Goal: Information Seeking & Learning: Learn about a topic

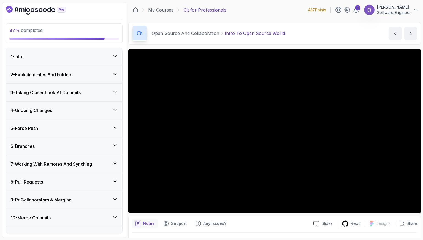
click at [371, 233] on div at bounding box center [274, 240] width 285 height 15
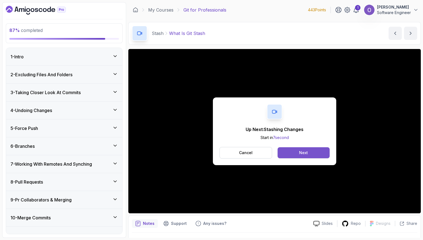
click at [321, 153] on button "Next" at bounding box center [303, 152] width 52 height 11
click at [311, 156] on button "Next" at bounding box center [303, 152] width 52 height 11
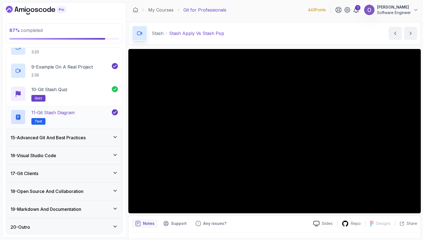
scroll to position [424, 0]
click at [111, 134] on div "15 - Advanced Git And Best Practices" at bounding box center [63, 137] width 107 height 7
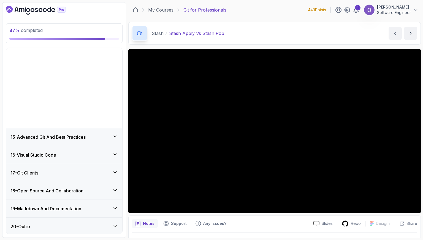
scroll to position [170, 0]
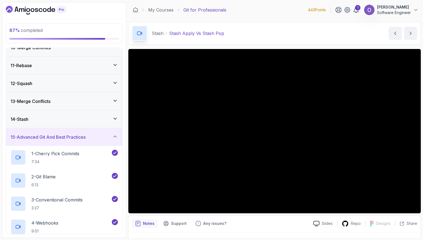
click at [94, 135] on div "15 - Advanced Git And Best Practices" at bounding box center [63, 137] width 107 height 7
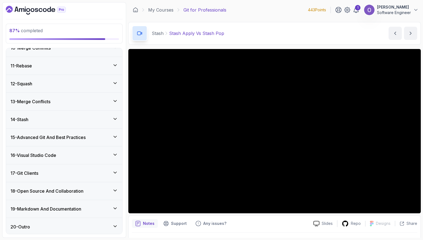
click at [85, 152] on div "16 - Visual Studio Code" at bounding box center [63, 155] width 107 height 7
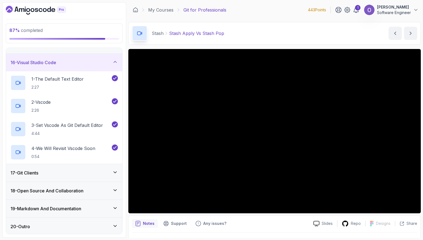
click at [79, 175] on div "17 - Git Clients" at bounding box center [64, 173] width 116 height 18
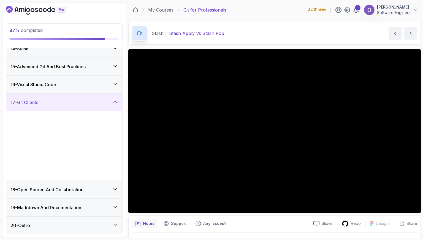
scroll to position [239, 0]
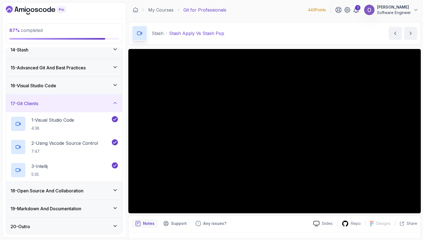
click at [77, 189] on h3 "18 - Open Source And Collaboration" at bounding box center [46, 190] width 73 height 7
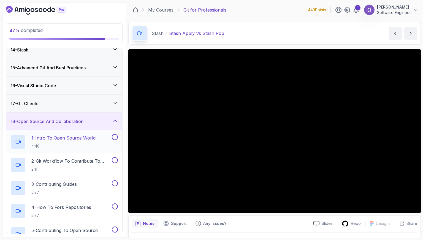
click at [91, 140] on h2 "1 - Intro To Open Source World 4:48" at bounding box center [63, 142] width 64 height 14
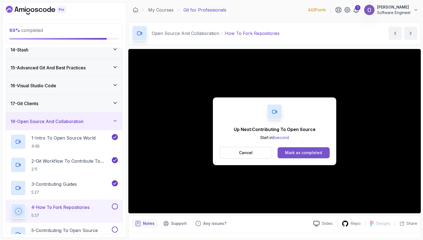
click at [315, 150] on div "Mark as completed" at bounding box center [303, 153] width 37 height 6
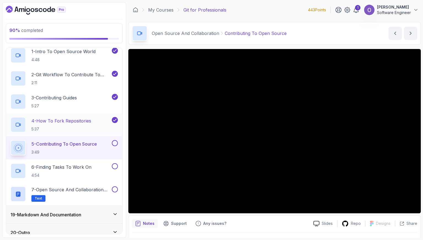
scroll to position [332, 0]
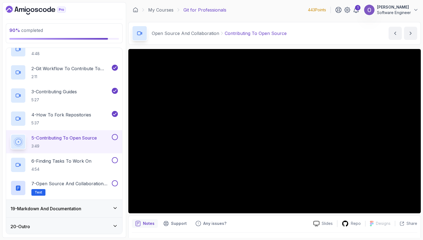
click at [114, 136] on button at bounding box center [115, 137] width 6 height 6
click at [113, 159] on button at bounding box center [115, 160] width 6 height 6
click at [114, 182] on button at bounding box center [115, 183] width 6 height 6
click at [86, 209] on div "19 - Markdown And Documentation" at bounding box center [63, 208] width 107 height 7
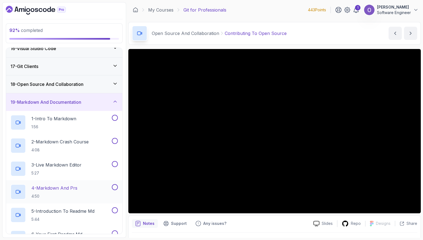
scroll to position [308, 0]
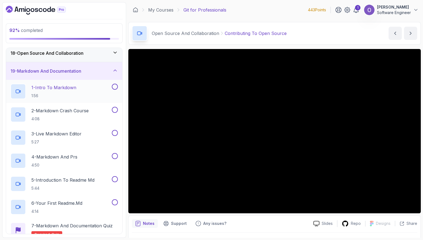
click at [74, 86] on p "1 - Intro To Markdown" at bounding box center [53, 87] width 45 height 7
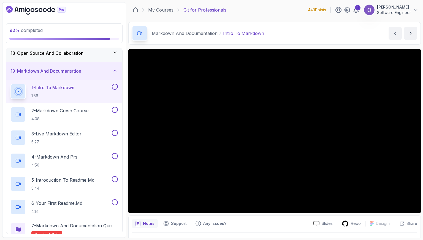
click at [116, 85] on button at bounding box center [115, 87] width 6 height 6
click at [92, 111] on div "2 - Markdown Crash Course 4:08" at bounding box center [60, 114] width 100 height 15
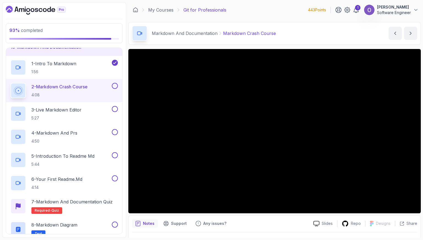
scroll to position [355, 0]
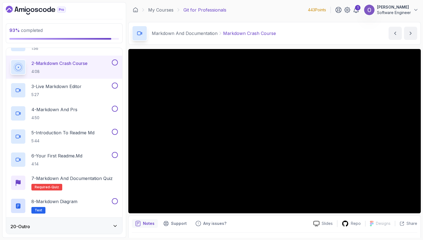
click at [116, 61] on button at bounding box center [115, 62] width 6 height 6
click at [88, 89] on div "3 - Live Markdown Editor 5:27" at bounding box center [60, 90] width 100 height 15
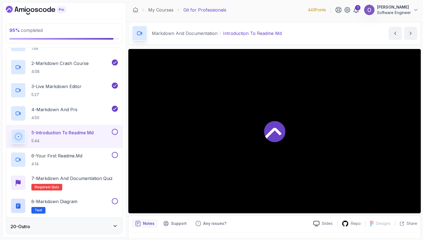
click at [116, 133] on button at bounding box center [115, 132] width 6 height 6
click at [114, 154] on button at bounding box center [115, 155] width 6 height 6
click at [99, 182] on h2 "7 - Markdown and Documentation Quiz Required- quiz" at bounding box center [71, 182] width 81 height 15
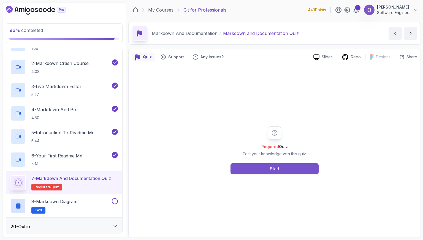
click at [240, 164] on button "Start" at bounding box center [274, 168] width 88 height 11
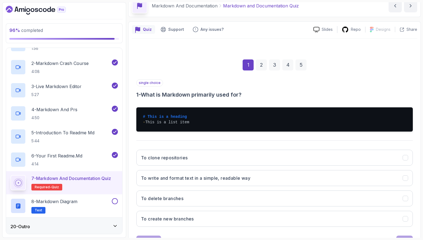
scroll to position [51, 0]
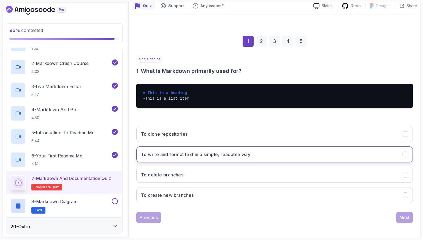
click at [205, 153] on h3 "To write and format text in a simple, readable way" at bounding box center [195, 154] width 109 height 7
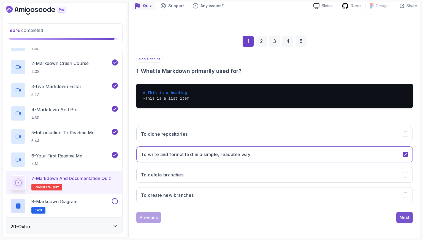
click at [407, 214] on div "Next" at bounding box center [404, 217] width 10 height 7
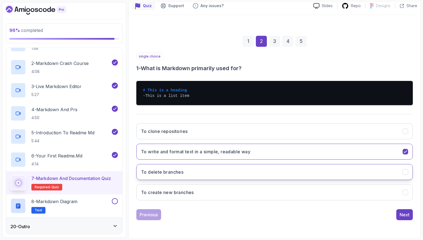
scroll to position [14, 0]
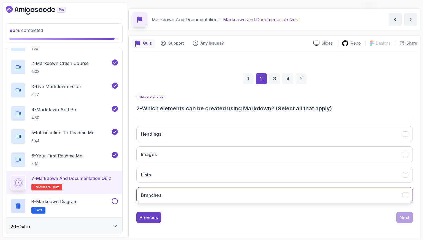
click at [223, 190] on button "Branches" at bounding box center [274, 195] width 276 height 16
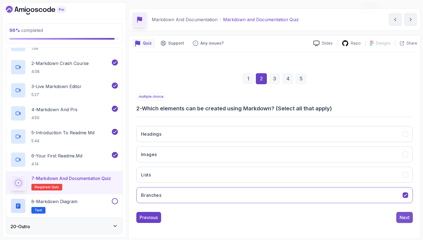
click at [403, 215] on div "Next" at bounding box center [404, 217] width 10 height 7
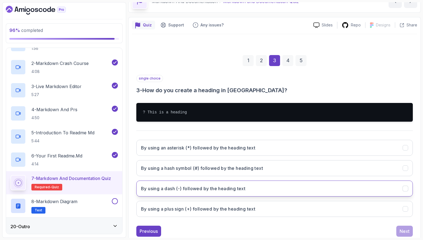
scroll to position [41, 0]
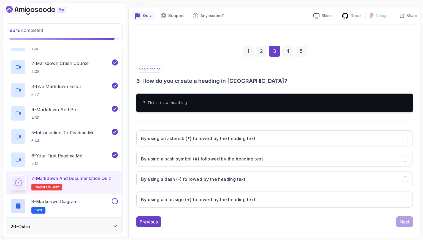
drag, startPoint x: 224, startPoint y: 158, endPoint x: 242, endPoint y: 168, distance: 20.7
click at [224, 158] on h3 "By using a hash symbol (#) followed by the heading text" at bounding box center [202, 159] width 122 height 7
click at [408, 222] on div "Next" at bounding box center [404, 222] width 10 height 7
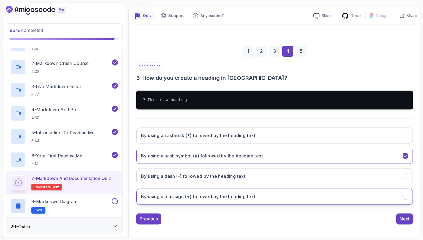
scroll to position [14, 0]
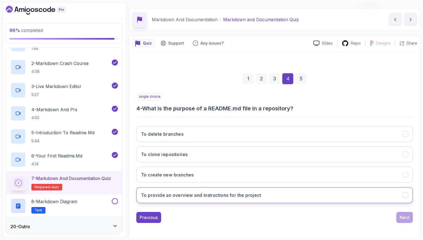
click at [231, 201] on button "To provide an overview and instructions for the project" at bounding box center [274, 195] width 276 height 16
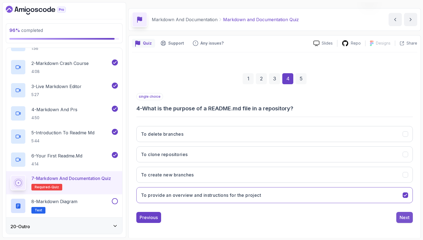
click at [402, 214] on div "Next" at bounding box center [404, 217] width 10 height 7
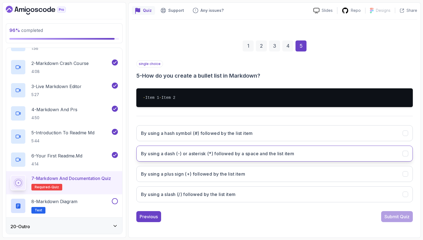
scroll to position [51, 0]
click at [263, 148] on button "By using a dash (-) or asterisk (*) followed by a space and the list item" at bounding box center [274, 154] width 276 height 16
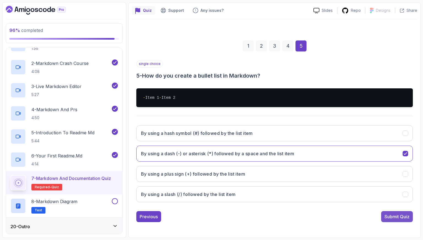
click at [402, 219] on div "Submit Quiz" at bounding box center [396, 216] width 25 height 7
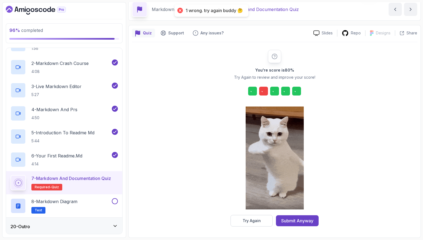
scroll to position [23, 0]
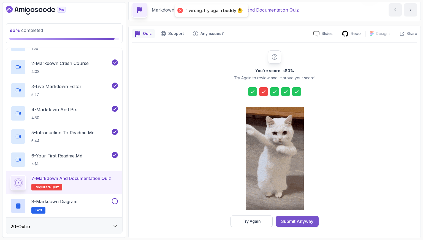
click at [311, 220] on div "Submit Anyway" at bounding box center [297, 221] width 32 height 7
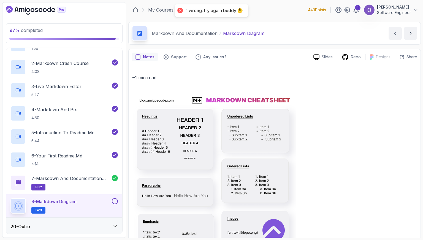
click at [115, 199] on button at bounding box center [115, 201] width 6 height 6
click at [92, 218] on div "20 - Outro" at bounding box center [64, 227] width 116 height 18
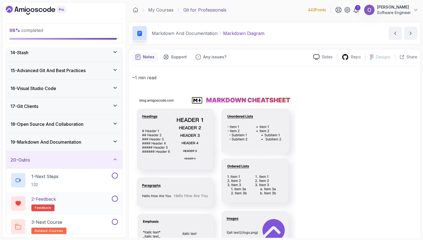
scroll to position [239, 0]
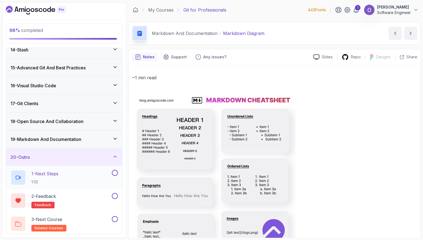
click at [92, 167] on div "1 - Next Steps 1:32" at bounding box center [64, 177] width 116 height 23
click at [112, 173] on div at bounding box center [114, 173] width 7 height 6
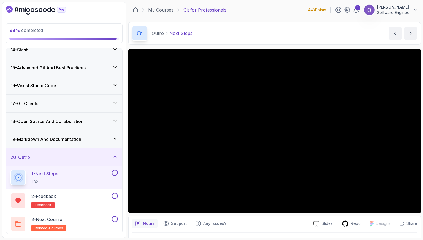
click at [116, 171] on button at bounding box center [115, 173] width 6 height 6
click at [116, 196] on button at bounding box center [115, 196] width 6 height 6
click at [99, 225] on div "3 - Next Course related-courses" at bounding box center [60, 223] width 100 height 15
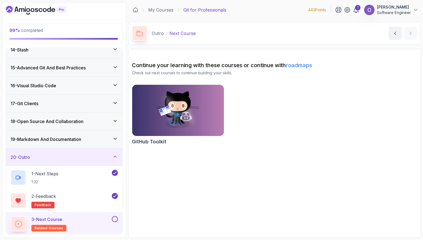
click at [113, 217] on button at bounding box center [115, 219] width 6 height 6
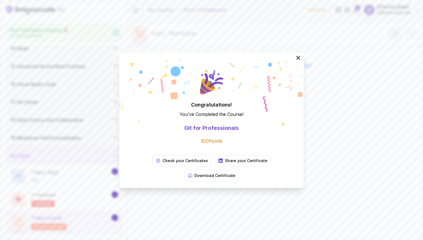
scroll to position [238, 0]
click at [296, 61] on icon at bounding box center [297, 57] width 7 height 7
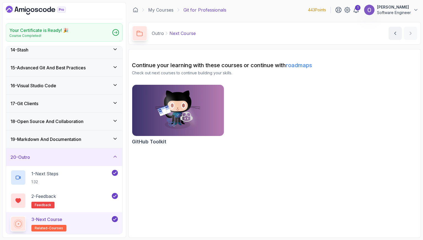
click at [183, 112] on img at bounding box center [178, 110] width 96 height 54
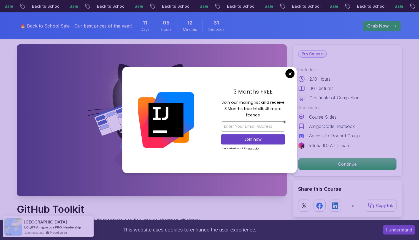
scroll to position [28, 0]
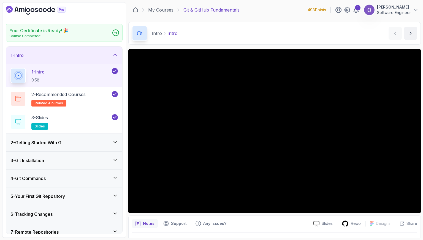
click at [395, 9] on p "Osama Khalid" at bounding box center [394, 7] width 34 height 6
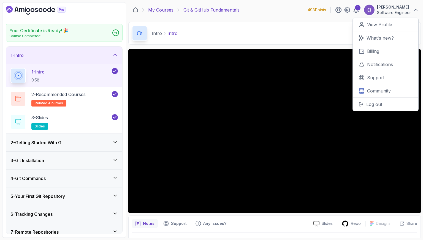
click at [161, 10] on link "My Courses" at bounding box center [160, 10] width 25 height 7
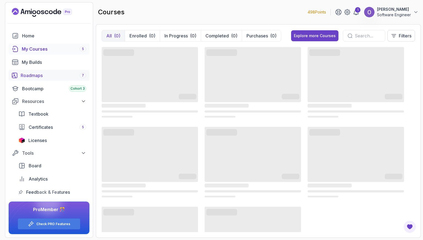
click at [52, 78] on div "Roadmaps 7" at bounding box center [54, 75] width 66 height 7
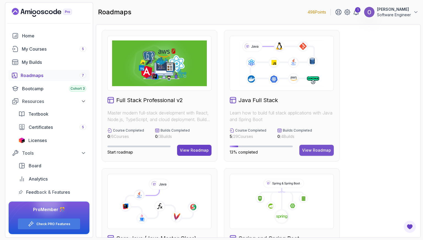
click at [323, 148] on div "View Roadmap" at bounding box center [316, 151] width 29 height 6
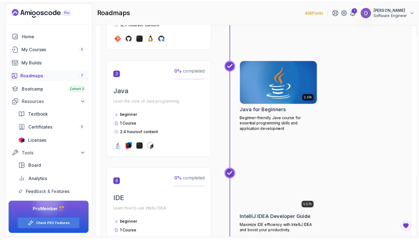
scroll to position [330, 0]
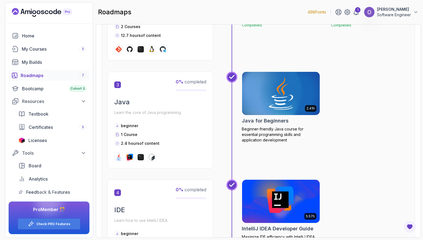
click at [260, 98] on img at bounding box center [280, 94] width 81 height 46
